Goal: Task Accomplishment & Management: Use online tool/utility

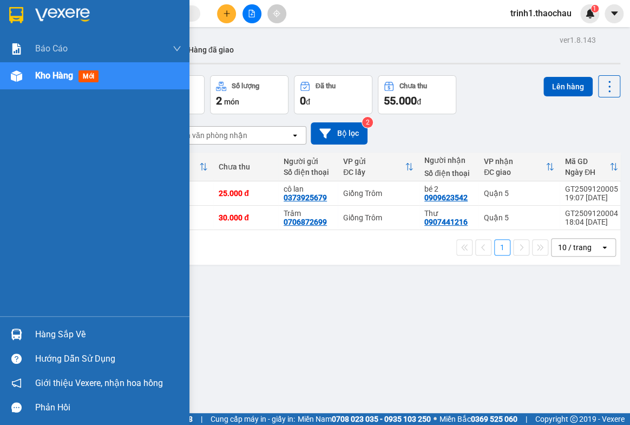
click at [24, 329] on div at bounding box center [16, 334] width 19 height 19
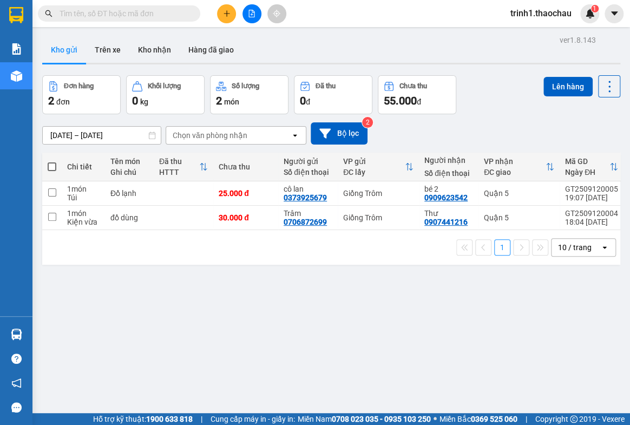
click at [515, 310] on section "Kết quả tìm kiếm ( 0 ) Bộ lọc No Data trinh1.thaochau 1 Báo cáo Báo cáo dòng ti…" at bounding box center [315, 212] width 630 height 425
click at [139, 50] on button "Kho nhận" at bounding box center [154, 50] width 50 height 26
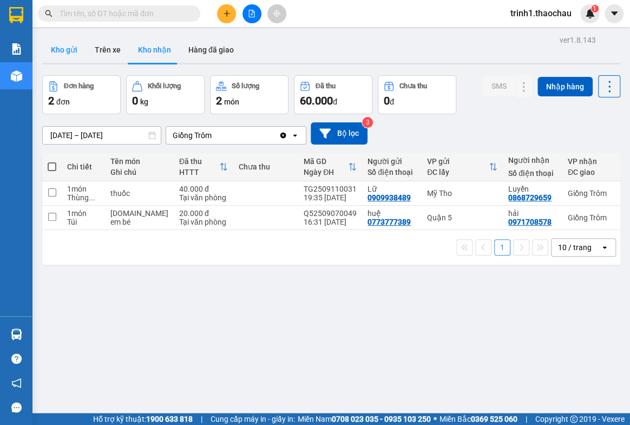
click at [71, 55] on button "Kho gửi" at bounding box center [64, 50] width 44 height 26
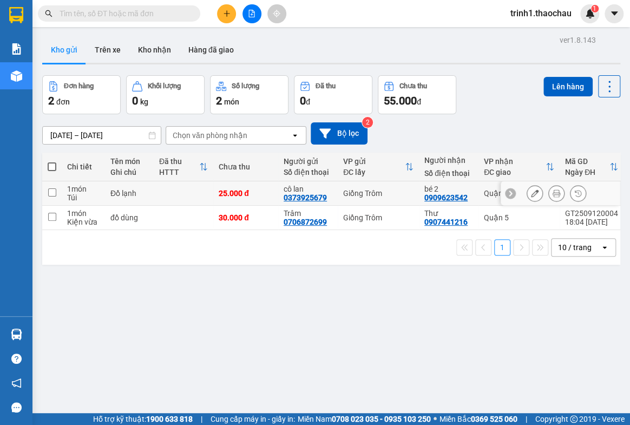
click at [574, 191] on icon at bounding box center [578, 194] width 8 height 8
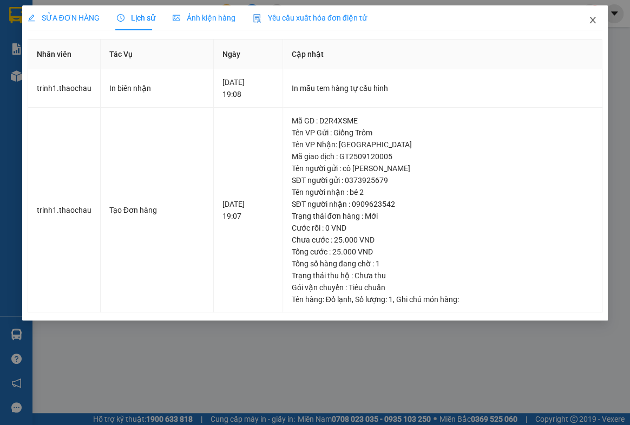
click at [590, 19] on icon "close" at bounding box center [593, 20] width 9 height 9
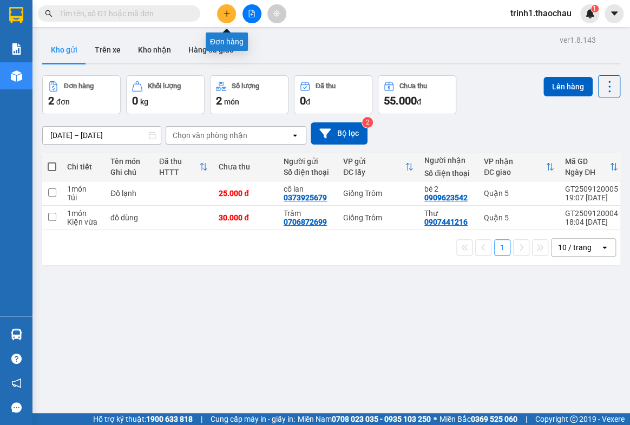
click at [223, 12] on icon "plus" at bounding box center [227, 14] width 8 height 8
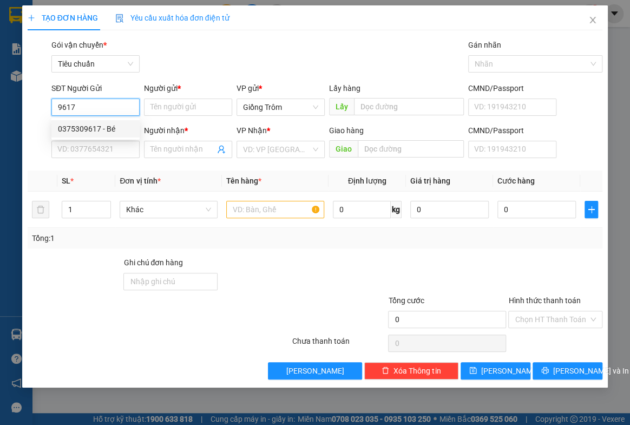
click at [80, 128] on div "0375309617 - Bé" at bounding box center [95, 129] width 75 height 12
type input "0375309617"
type input "Bé"
type input "0375309617"
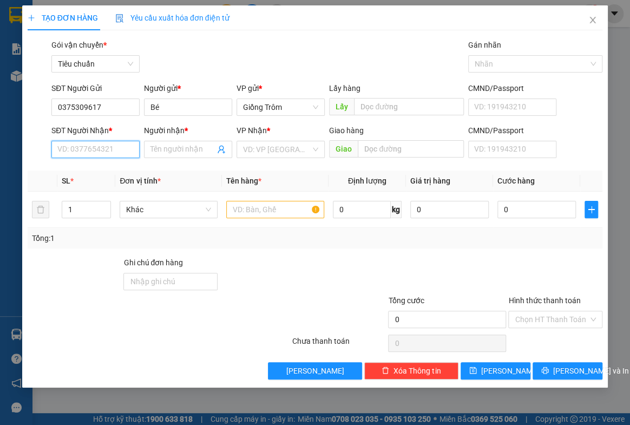
click at [86, 142] on input "SĐT Người Nhận *" at bounding box center [95, 149] width 88 height 17
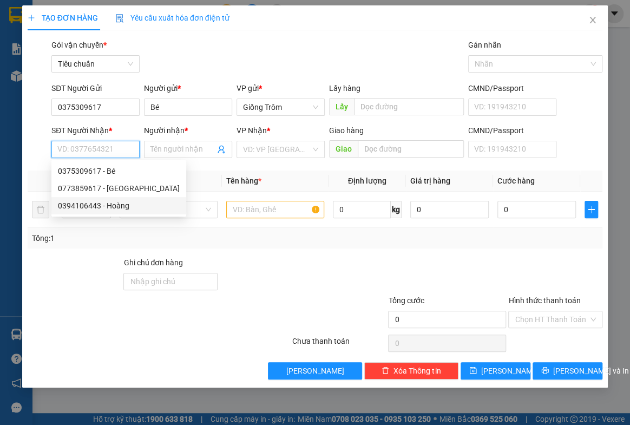
click at [105, 205] on div "0394106443 - Hoàng" at bounding box center [119, 206] width 122 height 12
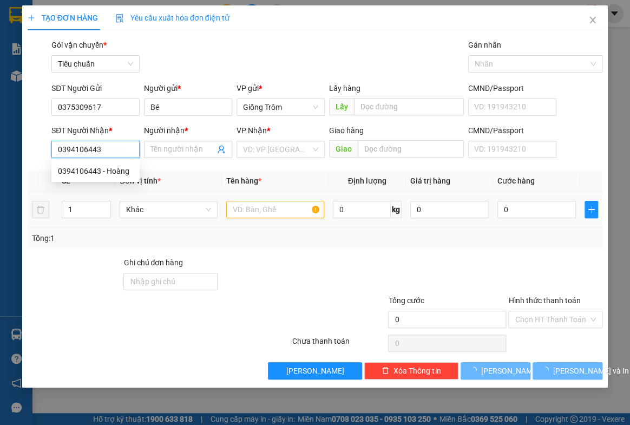
type input "0394106443"
type input "Hoàng"
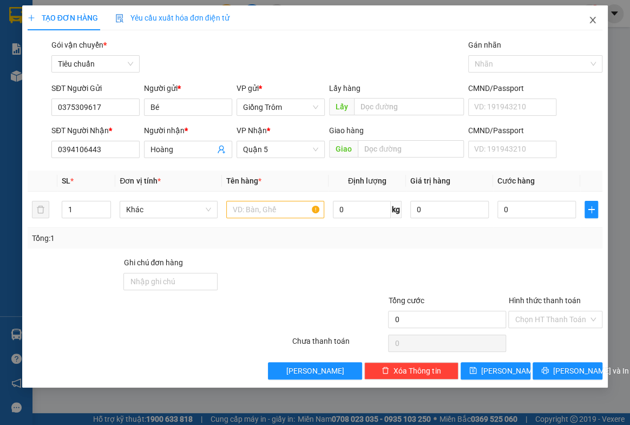
click at [589, 20] on icon "close" at bounding box center [593, 20] width 9 height 9
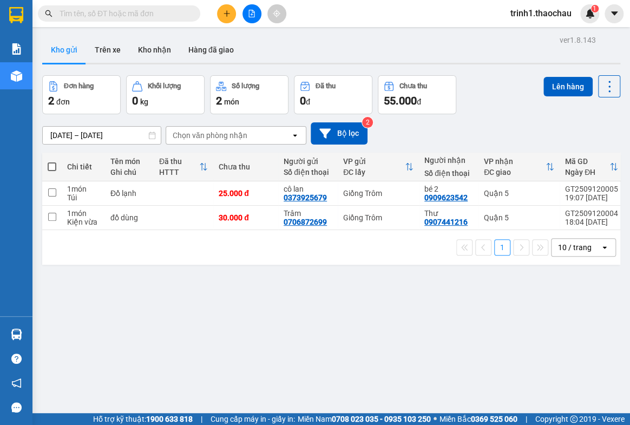
click at [143, 11] on input "text" at bounding box center [124, 14] width 128 height 12
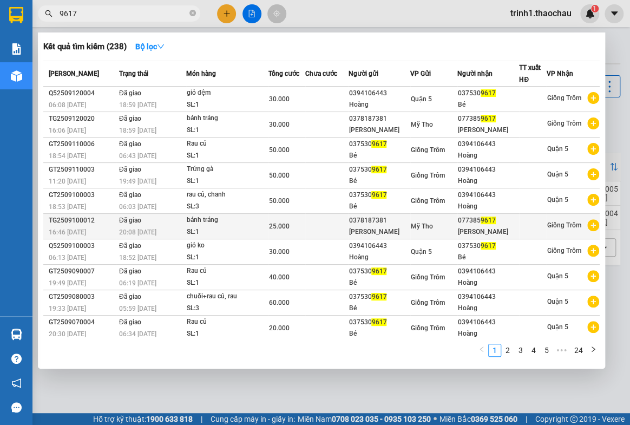
scroll to position [2, 0]
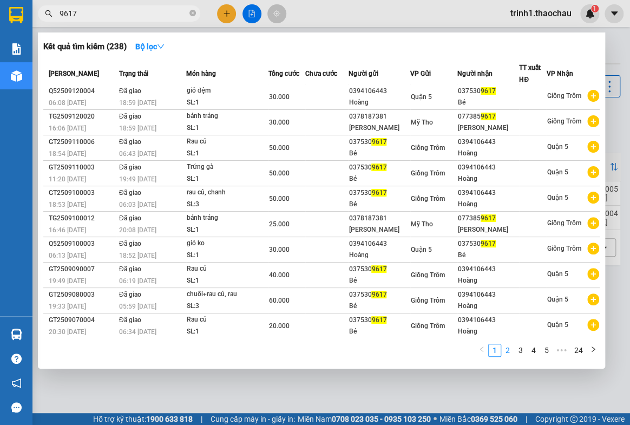
type input "9617"
click at [508, 347] on link "2" at bounding box center [508, 350] width 12 height 12
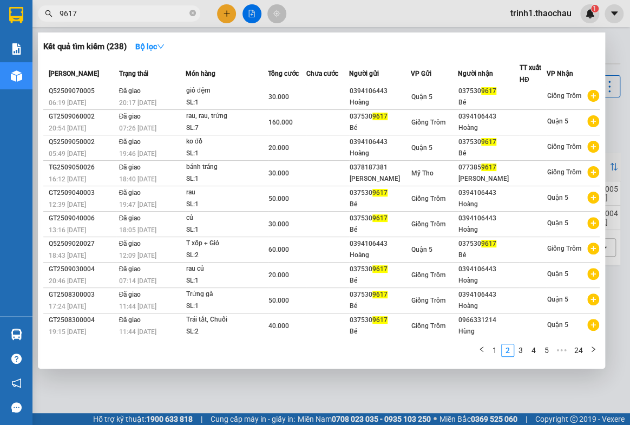
click at [617, 53] on div at bounding box center [315, 212] width 630 height 425
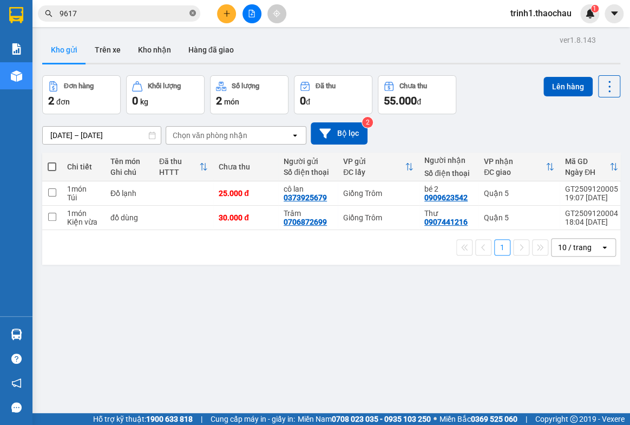
click at [191, 12] on icon "close-circle" at bounding box center [193, 13] width 6 height 6
click at [223, 16] on icon "plus" at bounding box center [227, 14] width 8 height 8
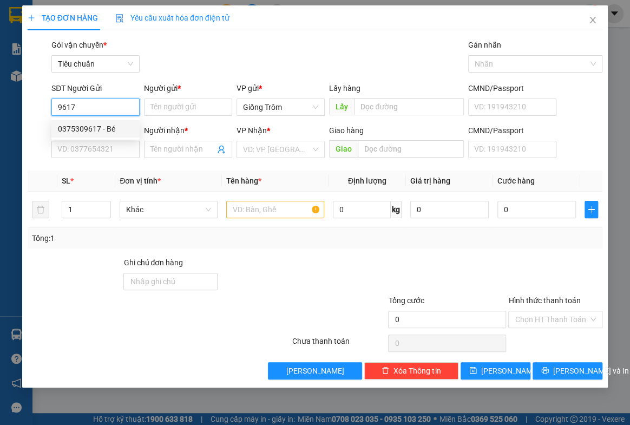
click at [97, 127] on div "0375309617 - Bé" at bounding box center [95, 129] width 75 height 12
type input "0375309617"
type input "Bé"
type input "0375309617"
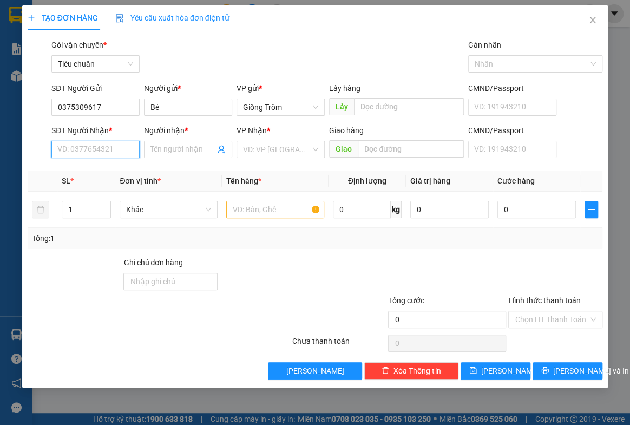
click at [99, 153] on input "SĐT Người Nhận *" at bounding box center [95, 149] width 88 height 17
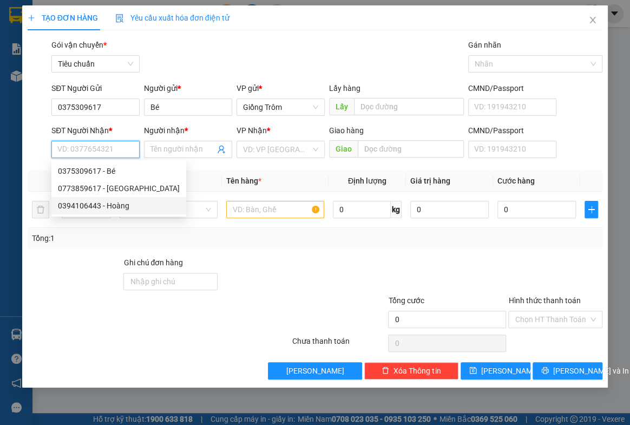
click at [100, 204] on div "0394106443 - Hoàng" at bounding box center [119, 206] width 122 height 12
type input "0394106443"
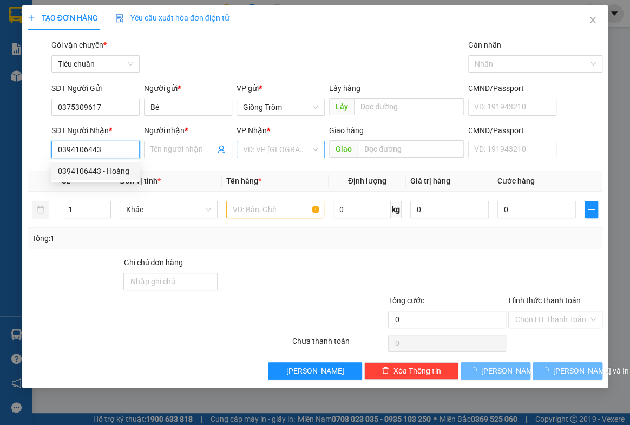
type input "Hoàng"
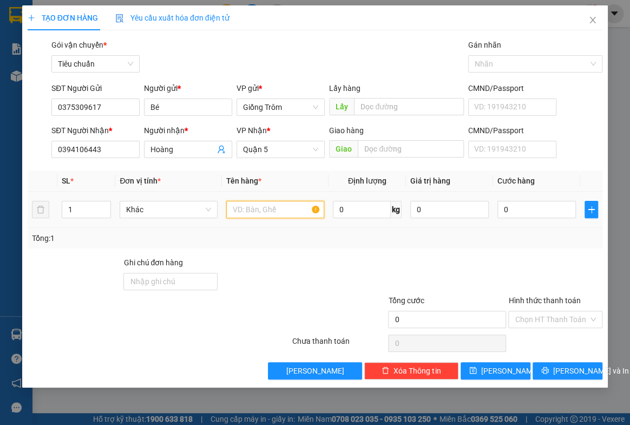
click at [267, 204] on input "text" at bounding box center [275, 209] width 98 height 17
type input "rổ rau"
click at [515, 212] on input "0" at bounding box center [537, 209] width 79 height 17
type input "5"
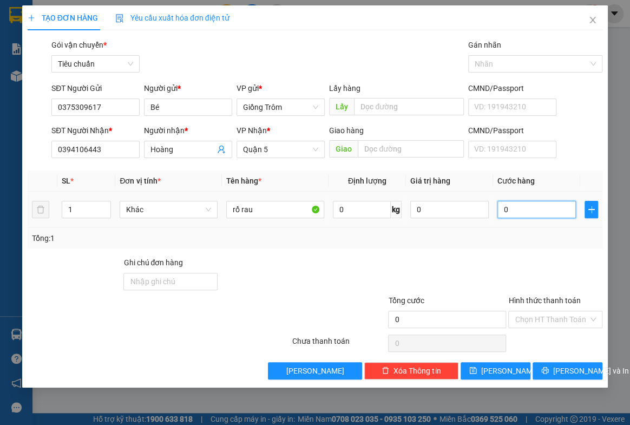
type input "5"
type input "50"
type input "50.000"
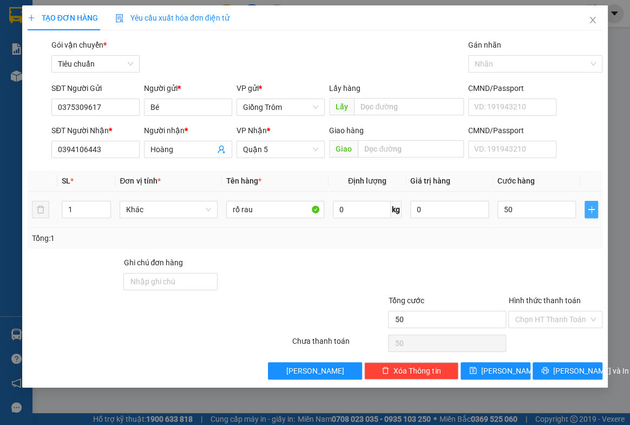
type input "50.000"
click at [590, 210] on icon "plus" at bounding box center [591, 209] width 6 height 1
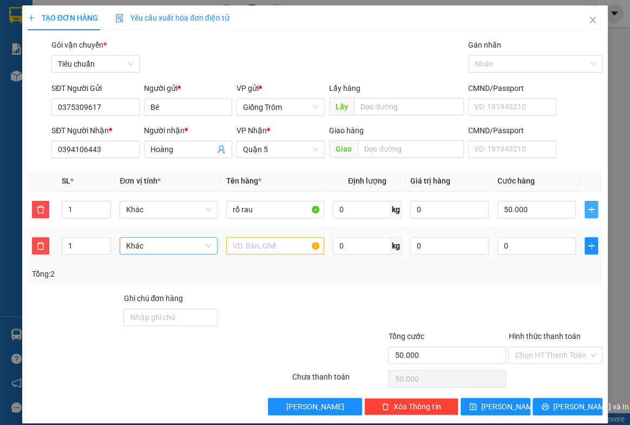
click at [147, 243] on span "Khác" at bounding box center [168, 246] width 85 height 16
type input "giỏ"
click at [156, 266] on div "Giỏ" at bounding box center [166, 267] width 83 height 12
click at [227, 253] on input "text" at bounding box center [275, 245] width 98 height 17
type input "rau"
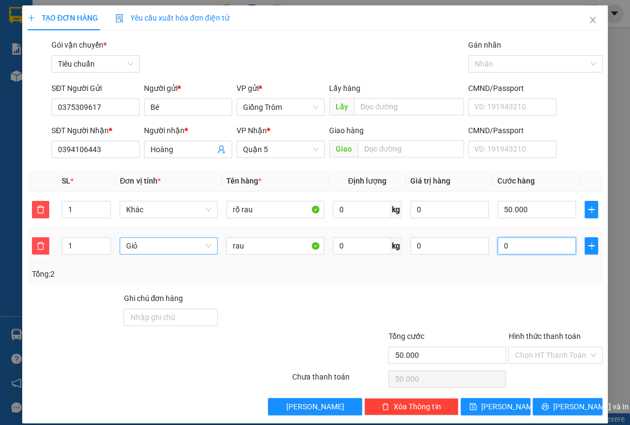
click at [544, 249] on input "0" at bounding box center [537, 245] width 79 height 17
type input "50.005"
type input "5"
type input "50.050"
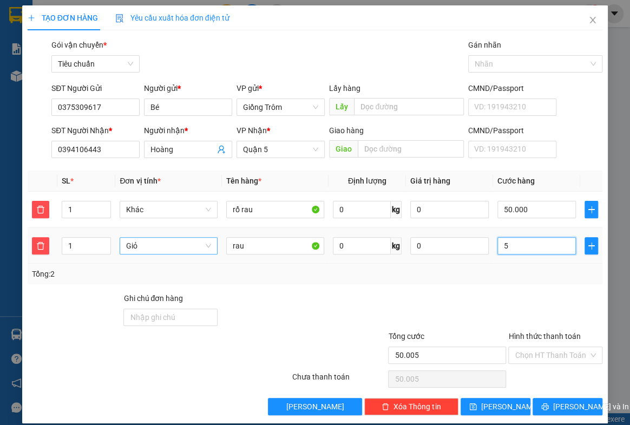
type input "50.050"
type input "50"
type input "100.000"
type input "50.000"
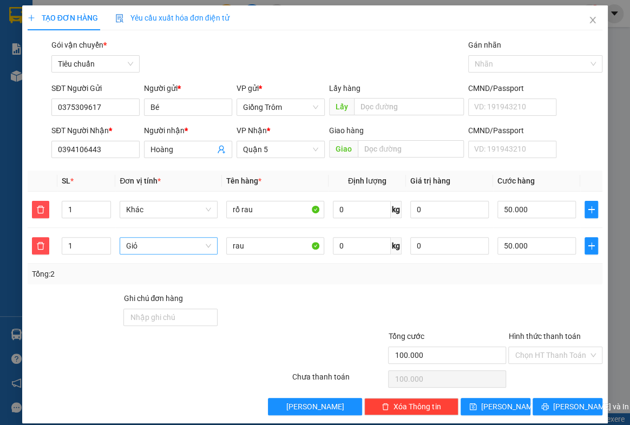
click at [479, 311] on div at bounding box center [435, 311] width 145 height 38
click at [505, 406] on button "Lưu" at bounding box center [496, 406] width 70 height 17
type input "0"
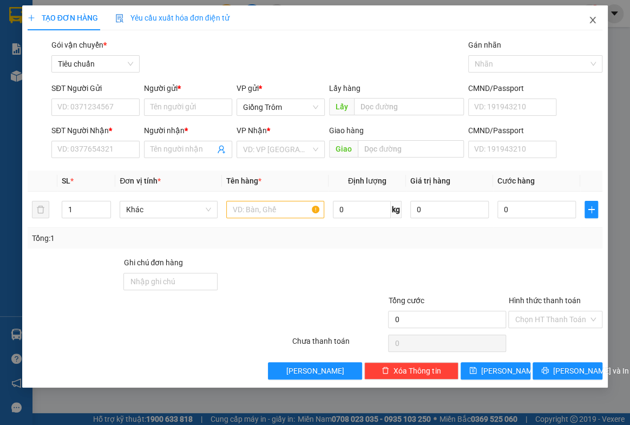
click at [595, 18] on icon "close" at bounding box center [593, 20] width 6 height 6
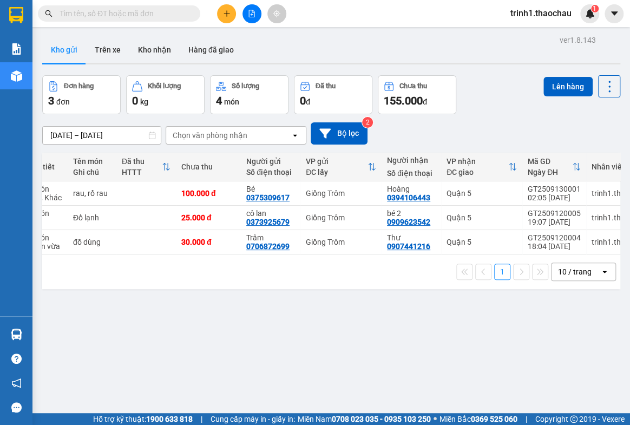
scroll to position [0, 38]
click at [254, 16] on icon "file-add" at bounding box center [252, 14] width 6 height 8
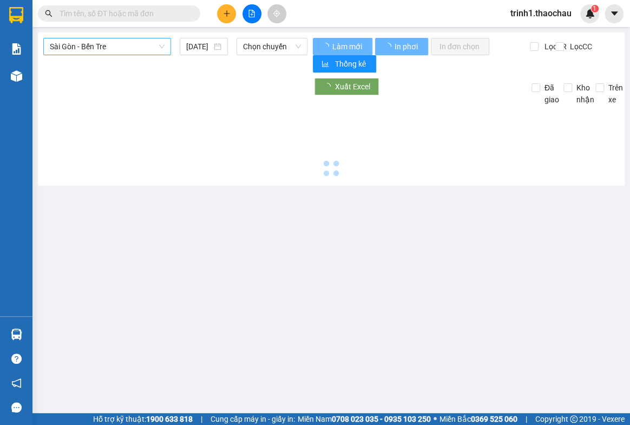
click at [135, 50] on span "Sài Gòn - Bến Tre" at bounding box center [107, 46] width 115 height 16
type input "13/09/2025"
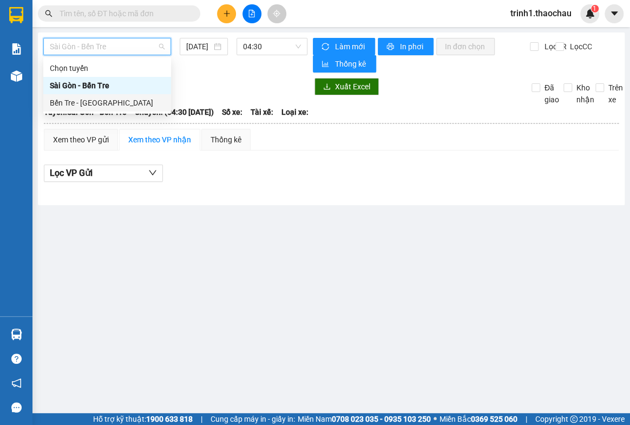
click at [115, 103] on div "Bến Tre - Sài Gòn" at bounding box center [107, 103] width 115 height 12
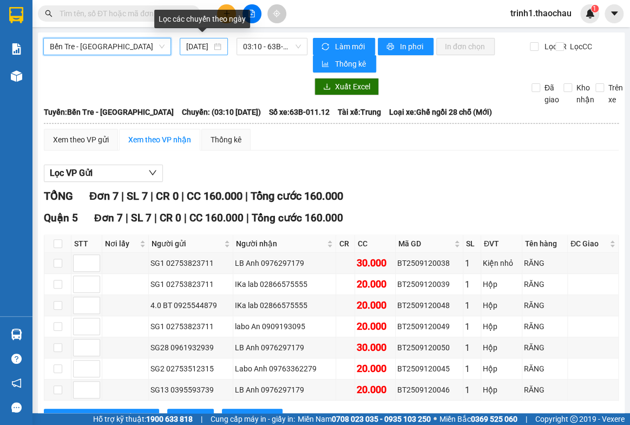
click at [213, 48] on div "13/09/2025" at bounding box center [203, 47] width 35 height 12
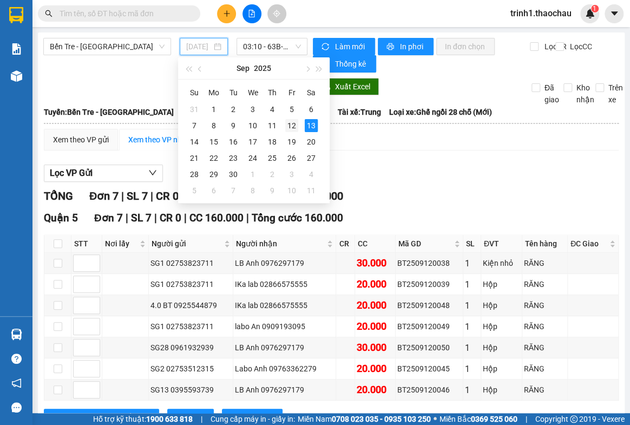
click at [291, 126] on div "12" at bounding box center [291, 125] width 13 height 13
type input "12/09/2025"
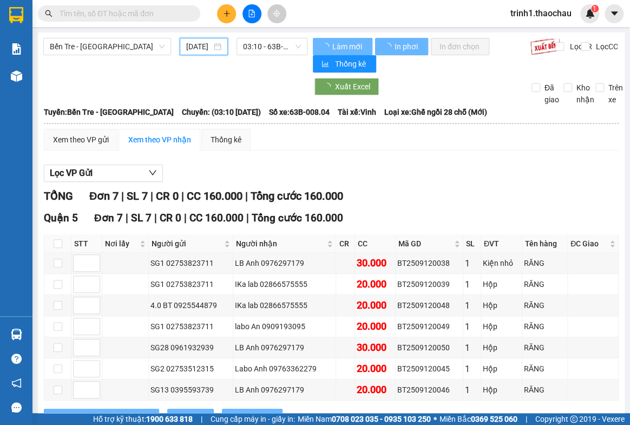
scroll to position [0, 12]
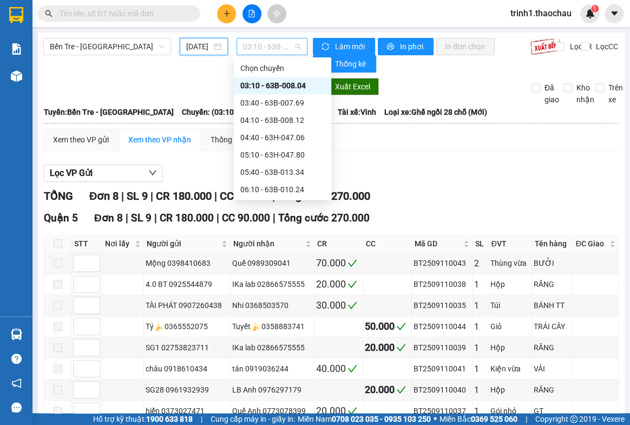
click at [271, 49] on span "03:10 - 63B-008.04" at bounding box center [272, 46] width 58 height 16
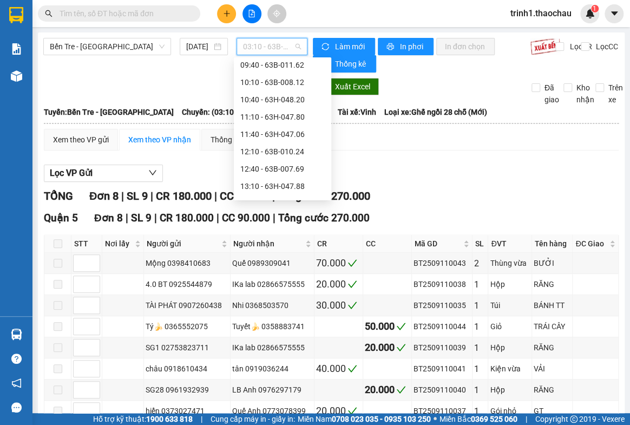
scroll to position [398, 0]
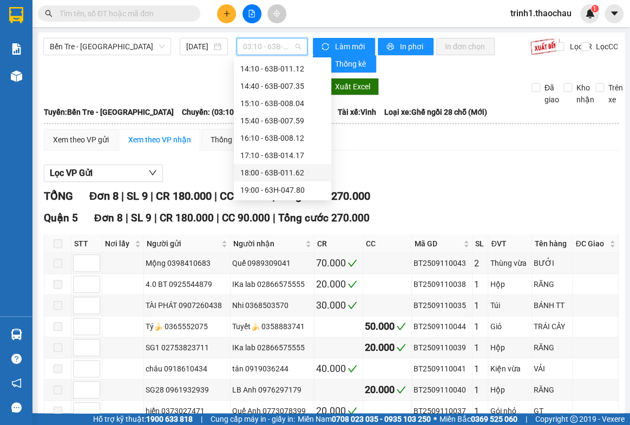
click at [279, 176] on div "18:00 - 63B-011.62" at bounding box center [282, 173] width 84 height 12
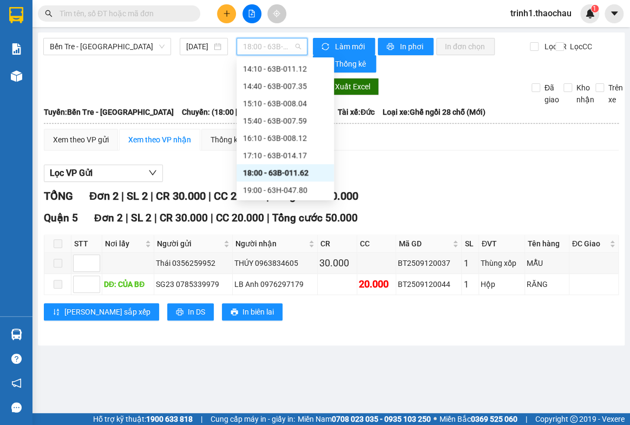
click at [256, 52] on span "18:00 - 63B-011.62" at bounding box center [272, 46] width 58 height 16
click at [270, 158] on div "17:10 - 63B-014.17" at bounding box center [285, 155] width 84 height 12
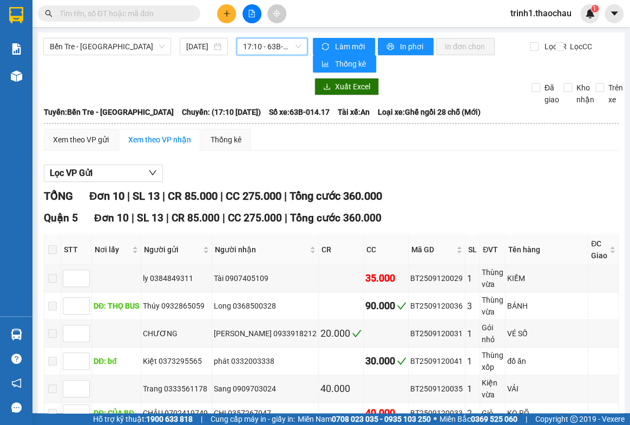
click at [250, 52] on span "17:10 - 63B-014.17" at bounding box center [272, 46] width 58 height 16
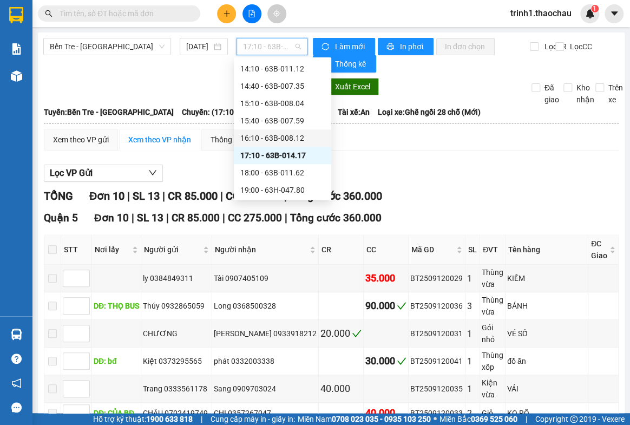
click at [261, 139] on div "16:10 - 63B-008.12" at bounding box center [282, 138] width 84 height 12
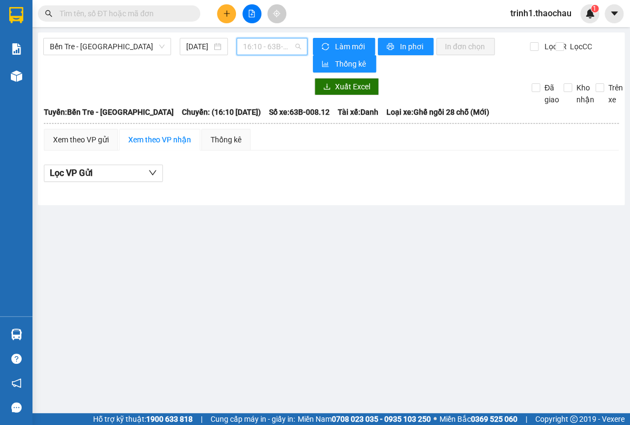
drag, startPoint x: 276, startPoint y: 48, endPoint x: 275, endPoint y: 92, distance: 43.3
click at [276, 48] on span "16:10 - 63B-008.12" at bounding box center [272, 46] width 58 height 16
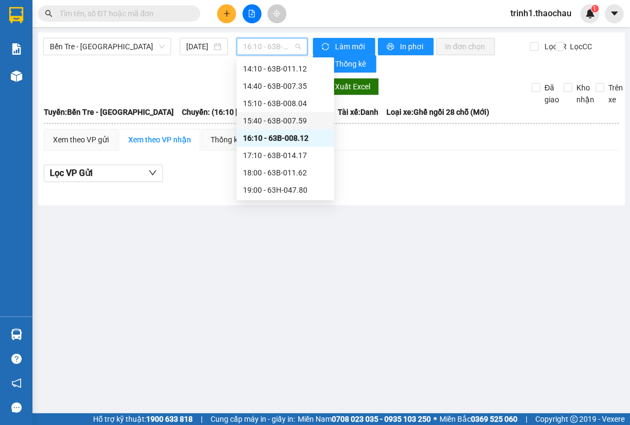
click at [277, 122] on div "15:40 - 63B-007.59" at bounding box center [285, 121] width 84 height 12
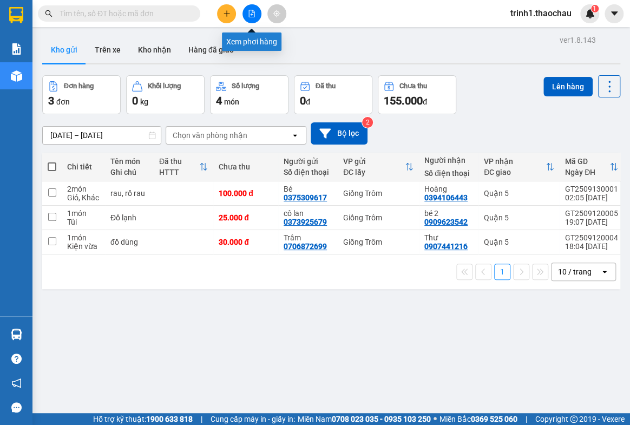
click at [245, 20] on button at bounding box center [252, 13] width 19 height 19
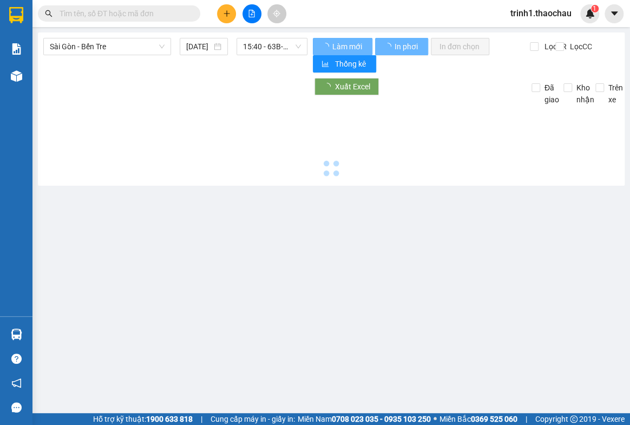
type input "13/09/2025"
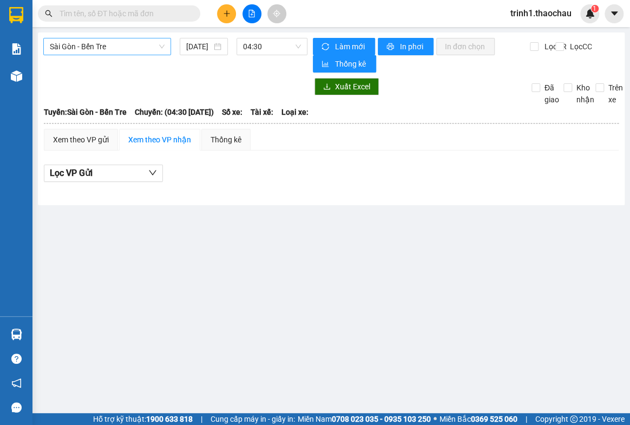
click at [127, 52] on span "Sài Gòn - Bến Tre" at bounding box center [107, 46] width 115 height 16
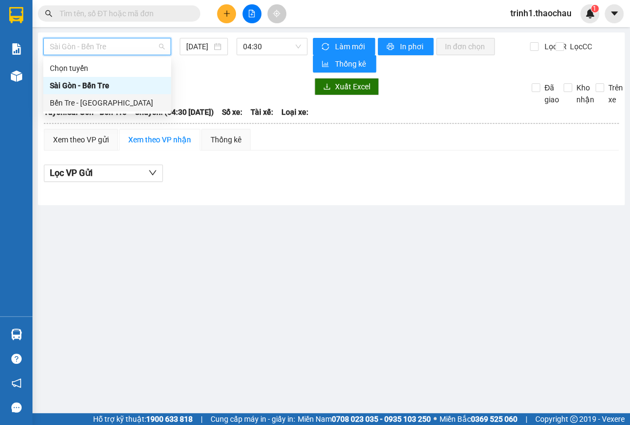
click at [116, 101] on div "Bến Tre - Sài Gòn" at bounding box center [107, 103] width 115 height 12
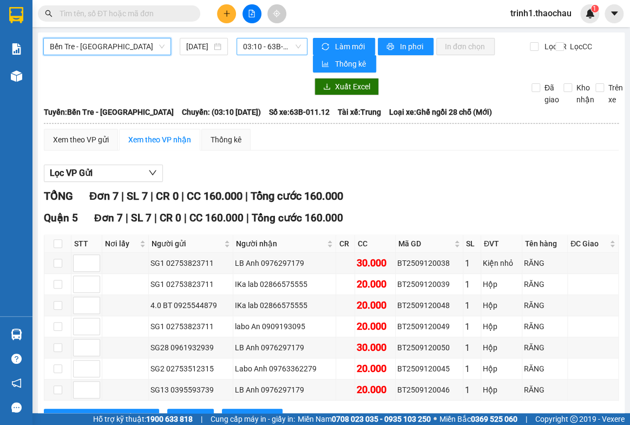
click at [262, 45] on span "03:10 - 63B-011.12" at bounding box center [272, 46] width 58 height 16
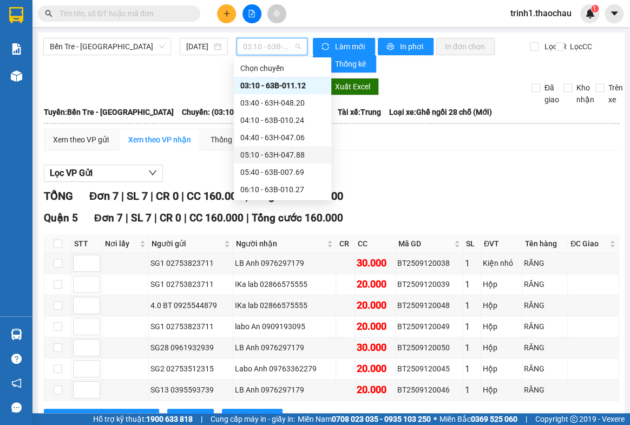
scroll to position [246, 0]
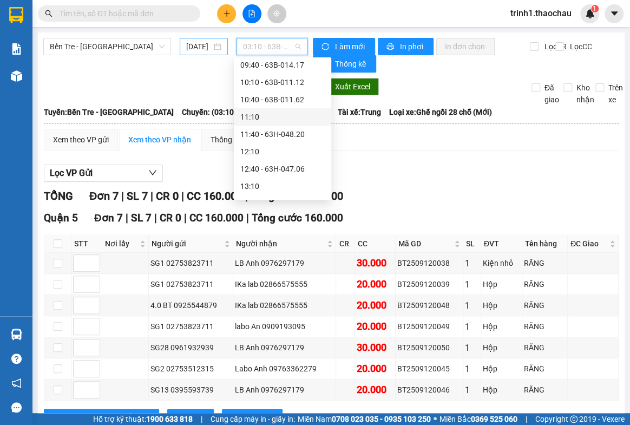
click at [214, 47] on div "13/09/2025" at bounding box center [203, 47] width 35 height 12
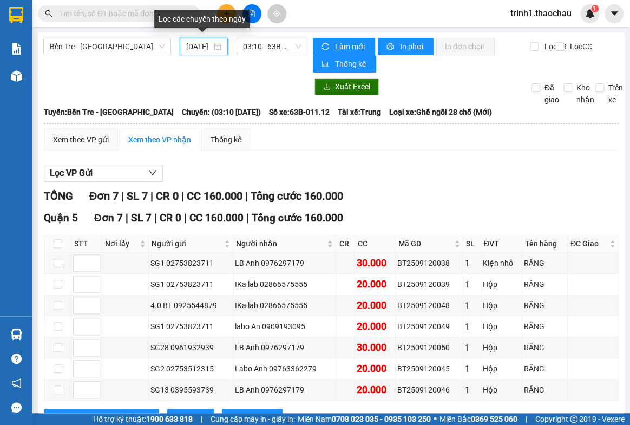
scroll to position [0, 14]
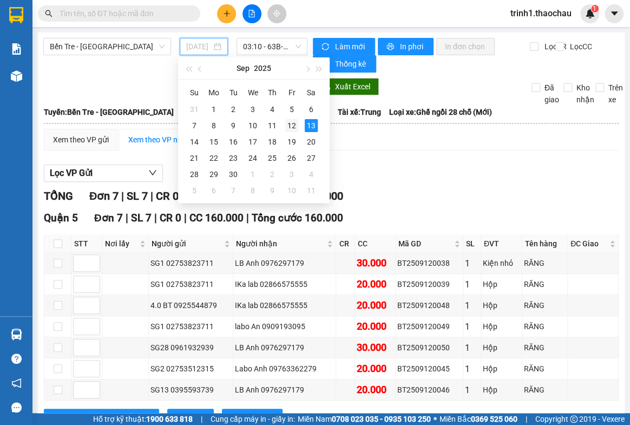
click at [289, 126] on div "12" at bounding box center [291, 125] width 13 height 13
type input "12/09/2025"
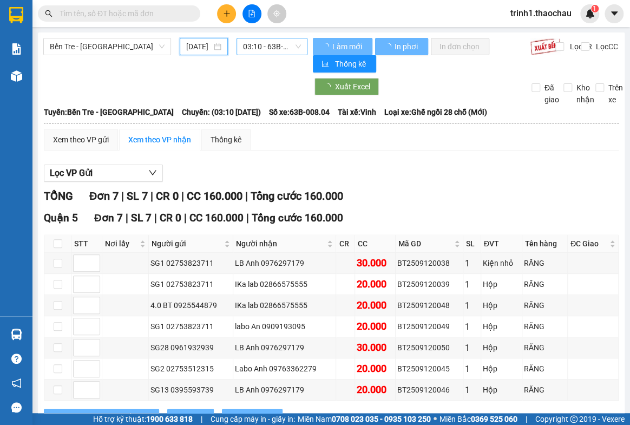
scroll to position [0, 12]
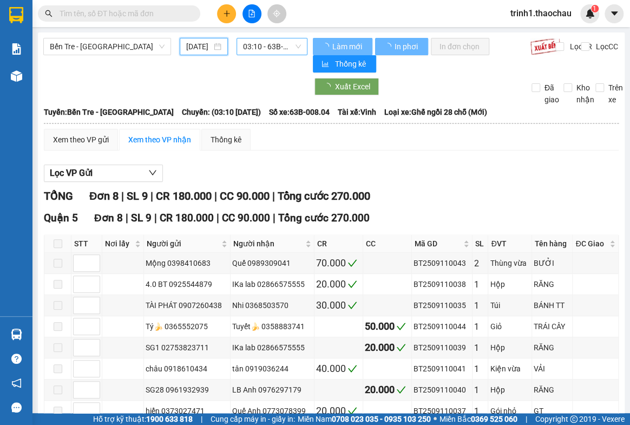
click at [265, 50] on span "03:10 - 63B-008.04" at bounding box center [272, 46] width 58 height 16
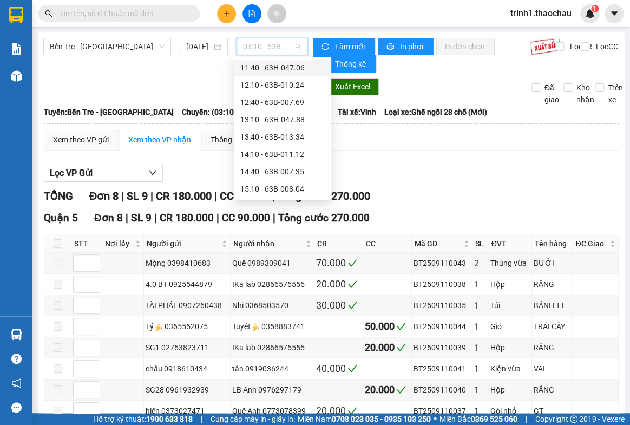
scroll to position [398, 0]
click at [275, 123] on div "15:40 - 63B-007.59" at bounding box center [282, 121] width 84 height 12
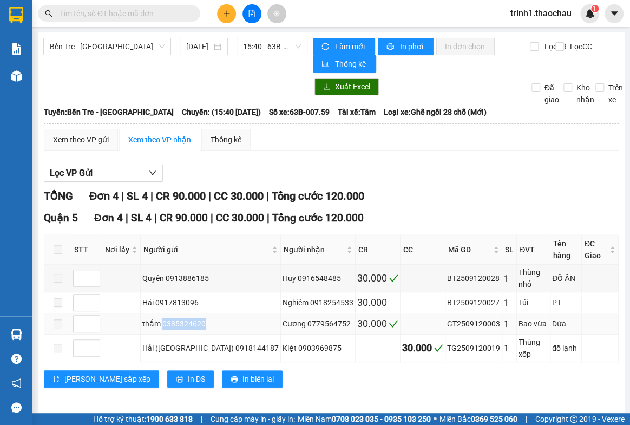
drag, startPoint x: 204, startPoint y: 304, endPoint x: 165, endPoint y: 311, distance: 39.6
click at [165, 313] on td "thắm 0385324620" at bounding box center [211, 323] width 140 height 21
copy div "0385324620"
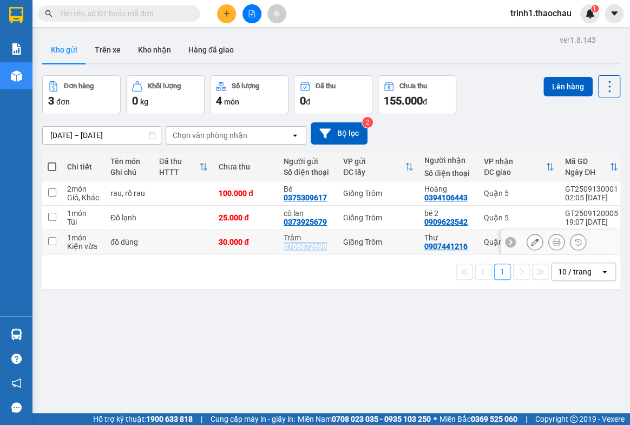
drag, startPoint x: 328, startPoint y: 244, endPoint x: 281, endPoint y: 244, distance: 46.6
click at [281, 244] on td "Trâm 0706872699" at bounding box center [308, 242] width 60 height 24
checkbox input "true"
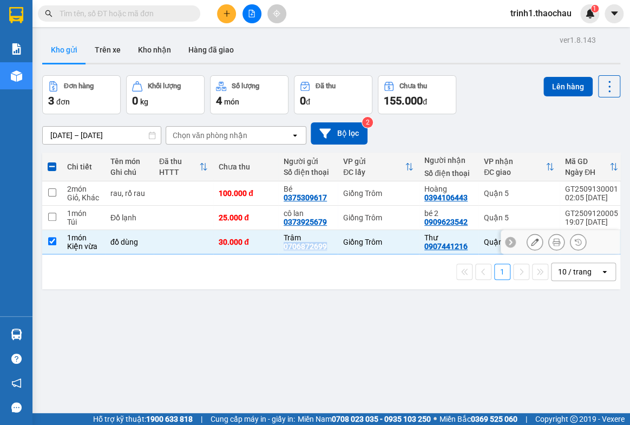
copy div "0706872699"
click at [132, 17] on input "text" at bounding box center [124, 14] width 128 height 12
paste input "0706872699"
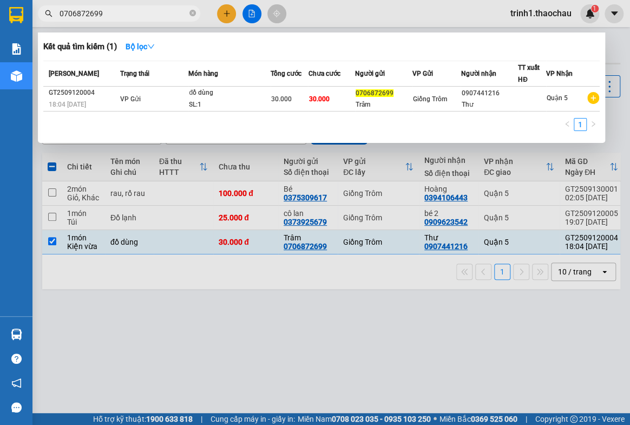
type input "0706872699"
click at [477, 308] on div at bounding box center [315, 212] width 630 height 425
click at [193, 14] on icon "close-circle" at bounding box center [193, 13] width 6 height 6
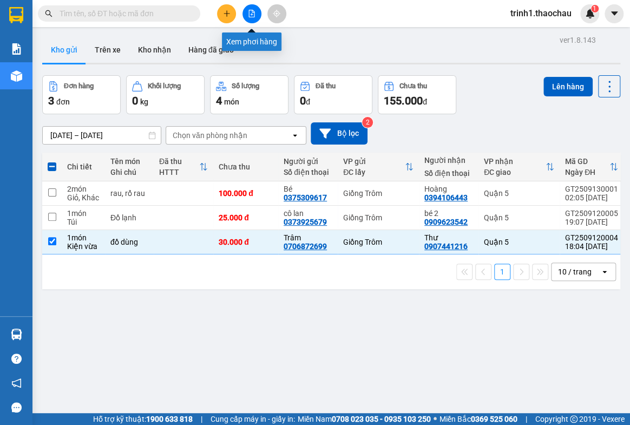
click at [249, 11] on icon "file-add" at bounding box center [252, 14] width 8 height 8
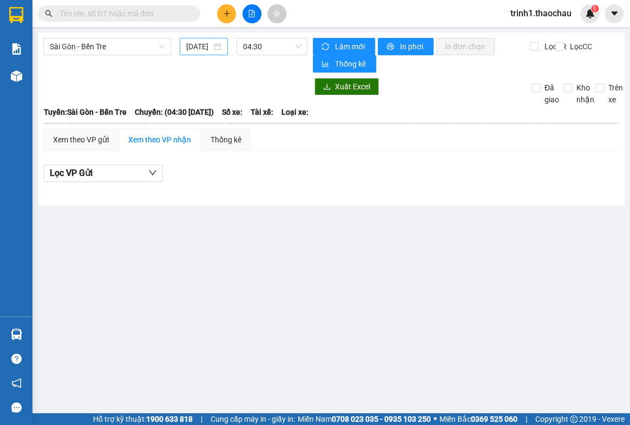
click at [206, 49] on input "13/09/2025" at bounding box center [198, 47] width 25 height 12
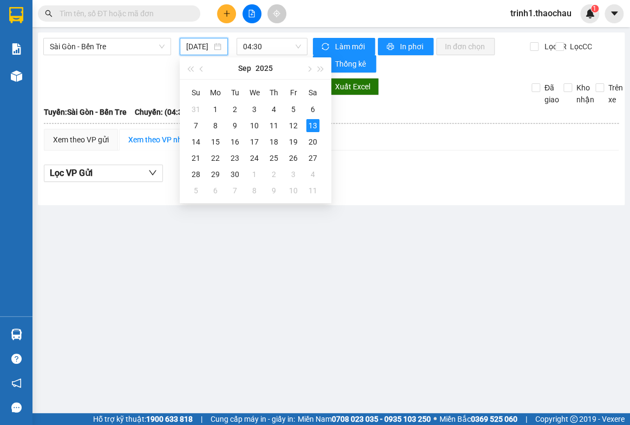
type input "13/09/2025"
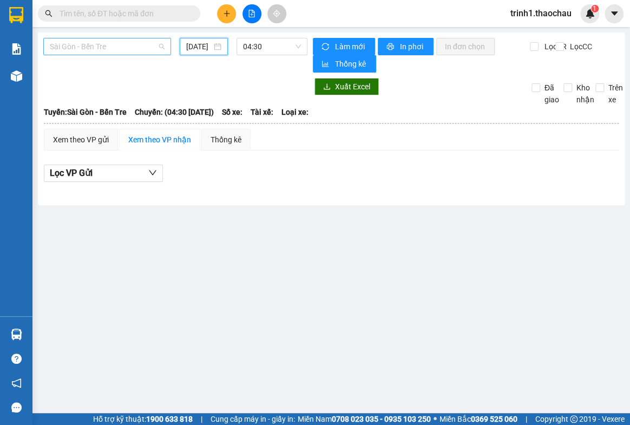
click at [79, 53] on span "Sài Gòn - Bến Tre" at bounding box center [107, 46] width 115 height 16
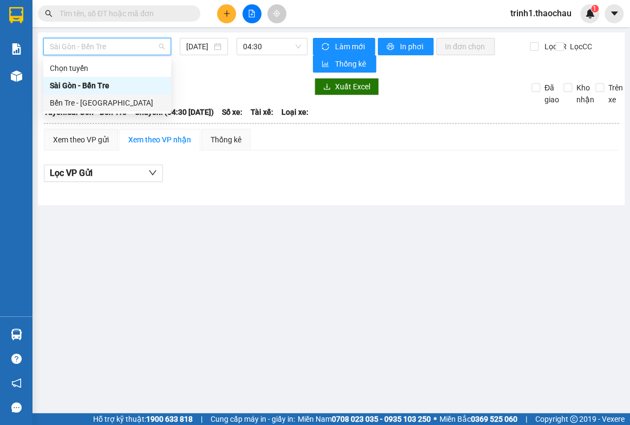
click at [76, 103] on div "Bến Tre - Sài Gòn" at bounding box center [107, 103] width 115 height 12
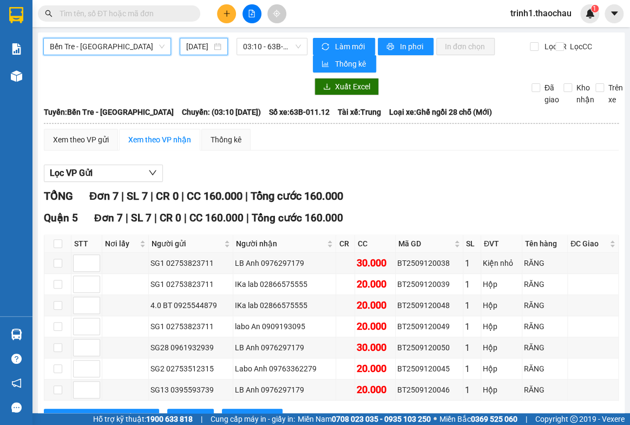
click at [202, 44] on input "13/09/2025" at bounding box center [198, 47] width 25 height 12
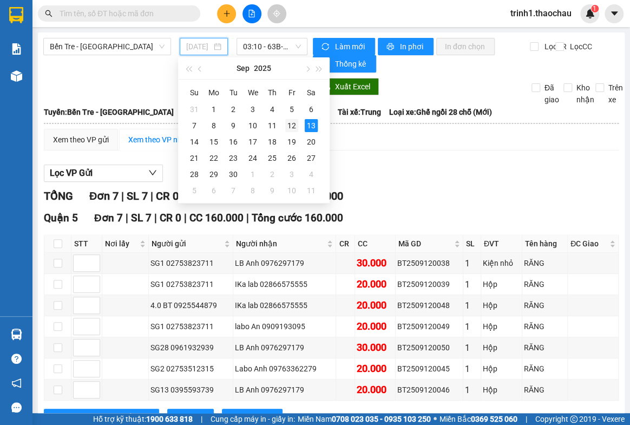
click at [290, 123] on div "12" at bounding box center [291, 125] width 13 height 13
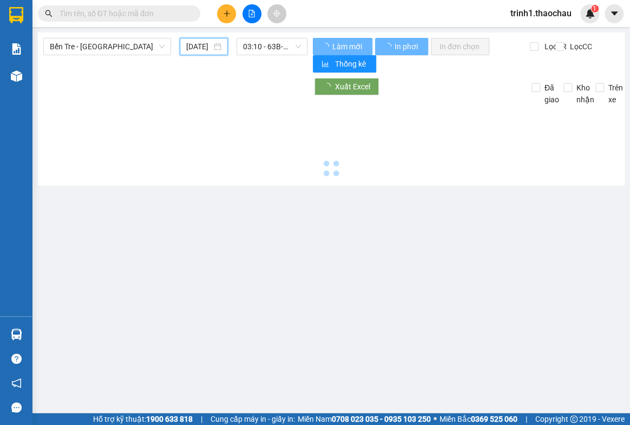
type input "12/09/2025"
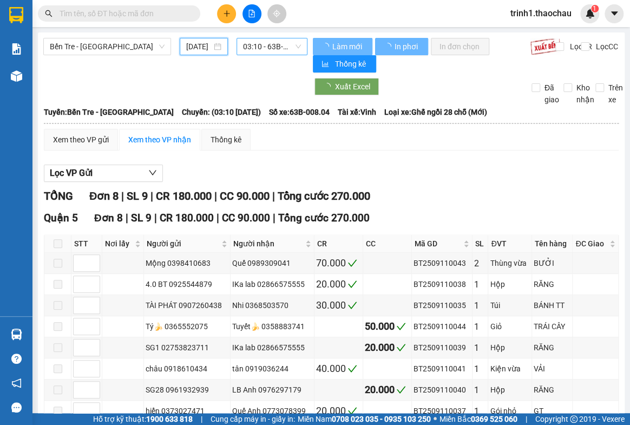
click at [250, 49] on span "03:10 - 63B-008.04" at bounding box center [272, 46] width 58 height 16
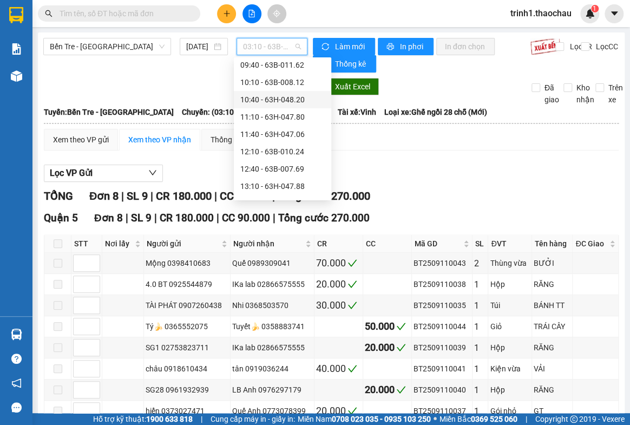
scroll to position [398, 0]
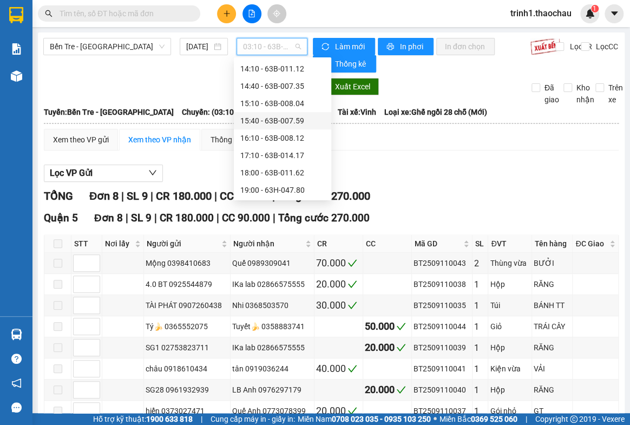
click at [263, 122] on div "15:40 - 63B-007.59" at bounding box center [282, 121] width 84 height 12
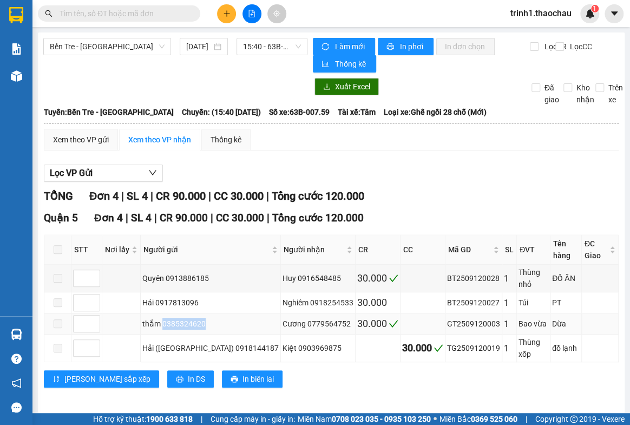
drag, startPoint x: 206, startPoint y: 303, endPoint x: 165, endPoint y: 305, distance: 40.7
click at [165, 318] on div "thắm 0385324620" at bounding box center [210, 324] width 136 height 12
copy div "0385324620"
click at [148, 17] on input "text" at bounding box center [124, 14] width 128 height 12
paste input "0385324620"
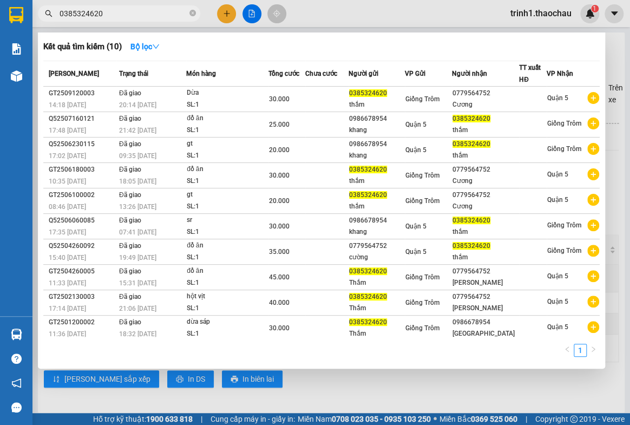
type input "0385324620"
click at [412, 394] on div at bounding box center [315, 212] width 630 height 425
